Goal: Task Accomplishment & Management: Use online tool/utility

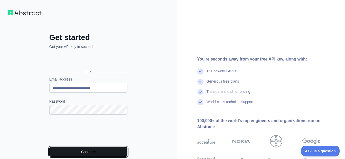
click at [108, 151] on button "Continue" at bounding box center [88, 152] width 78 height 10
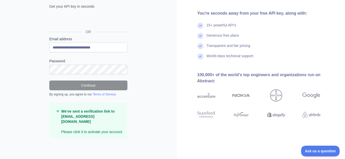
scroll to position [35, 0]
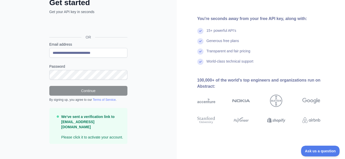
click at [103, 115] on strong "We've sent a verification link to ElvisRadawiski406@outlook.com" at bounding box center [87, 122] width 53 height 14
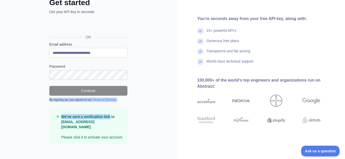
click at [100, 90] on form "**********" at bounding box center [88, 93] width 78 height 102
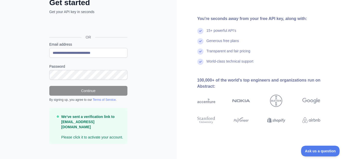
drag, startPoint x: 100, startPoint y: 90, endPoint x: 151, endPoint y: 108, distance: 54.0
click at [151, 108] on div "**********" at bounding box center [88, 64] width 177 height 199
click at [43, 3] on div "**********" at bounding box center [88, 75] width 99 height 154
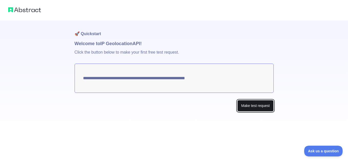
click at [249, 102] on button "Make test request" at bounding box center [256, 106] width 36 height 12
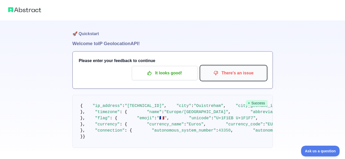
click at [247, 74] on p "There's an issue" at bounding box center [233, 73] width 58 height 9
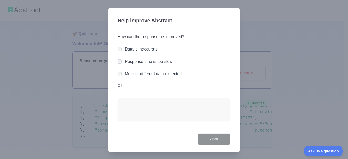
click at [118, 53] on div "How can the response be improved? Data is inaccurate Response time is too slow …" at bounding box center [174, 81] width 113 height 106
click at [210, 143] on button "Submit" at bounding box center [214, 139] width 33 height 12
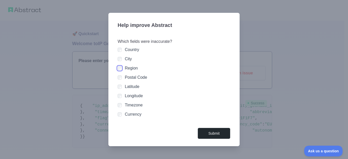
click at [119, 79] on div "Country City Region Postal Code Latitude Longitude Timezone Currency" at bounding box center [174, 82] width 113 height 71
click at [120, 115] on div "Country City Region Postal Code Latitude Longitude Timezone Currency" at bounding box center [174, 82] width 113 height 71
click at [211, 134] on button "Submit" at bounding box center [214, 134] width 33 height 12
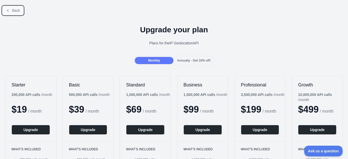
click at [9, 9] on icon at bounding box center [8, 10] width 4 height 4
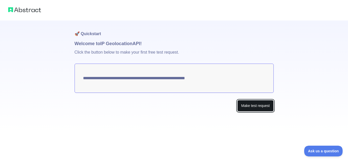
click at [252, 103] on button "Make test request" at bounding box center [256, 106] width 36 height 12
